Goal: Find specific page/section: Find specific page/section

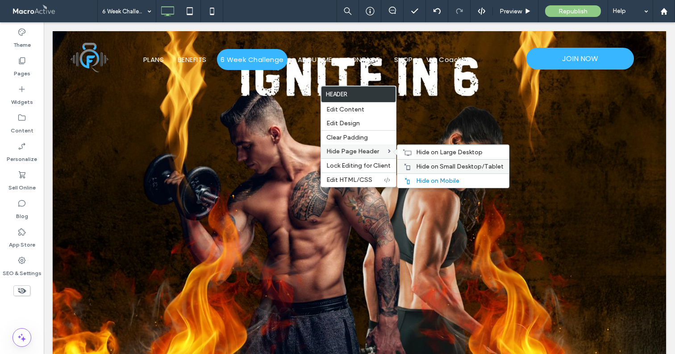
click at [417, 167] on span "Hide on Small Desktop/Tablet" at bounding box center [460, 167] width 88 height 8
click at [412, 152] on div "Hide on Large Desktop" at bounding box center [453, 152] width 112 height 14
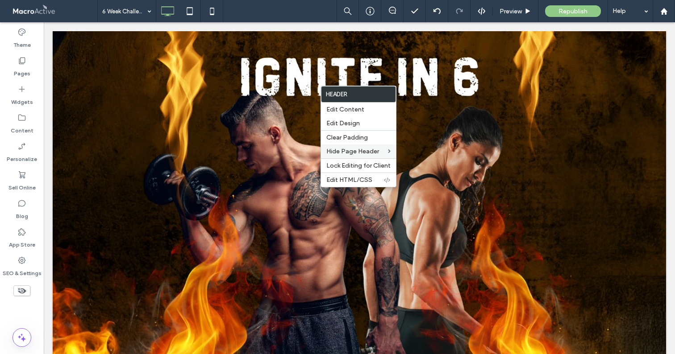
click at [396, 58] on img at bounding box center [359, 203] width 613 height 345
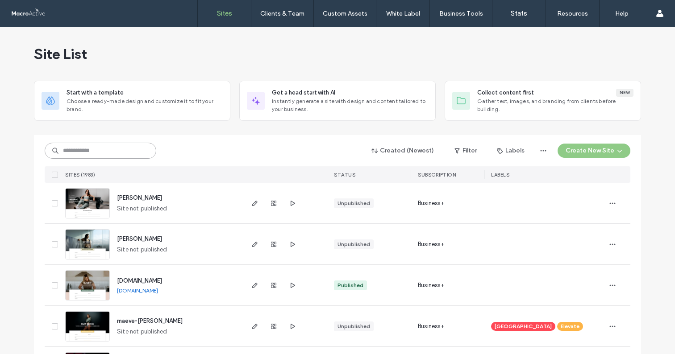
click at [110, 151] on input at bounding box center [101, 151] width 112 height 16
type input "***"
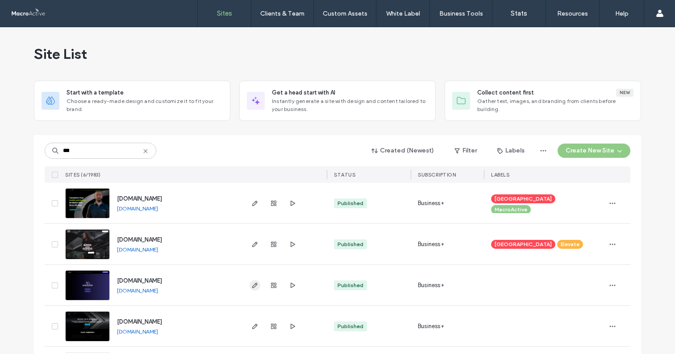
click at [251, 284] on icon "button" at bounding box center [254, 285] width 7 height 7
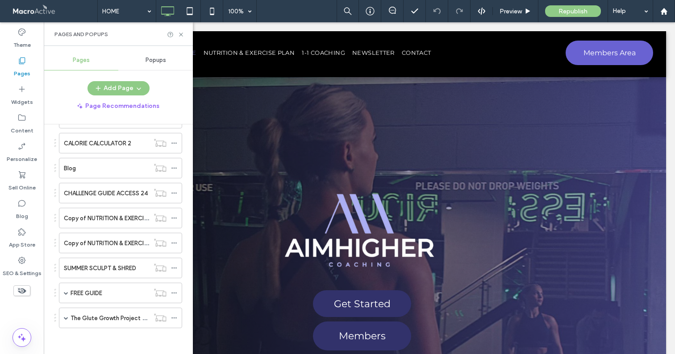
scroll to position [861, 0]
